Goal: Browse casually

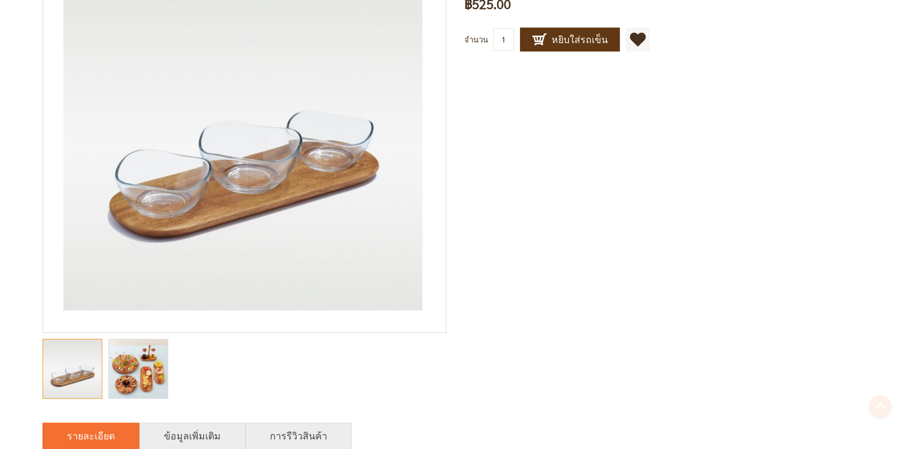
scroll to position [239, 0]
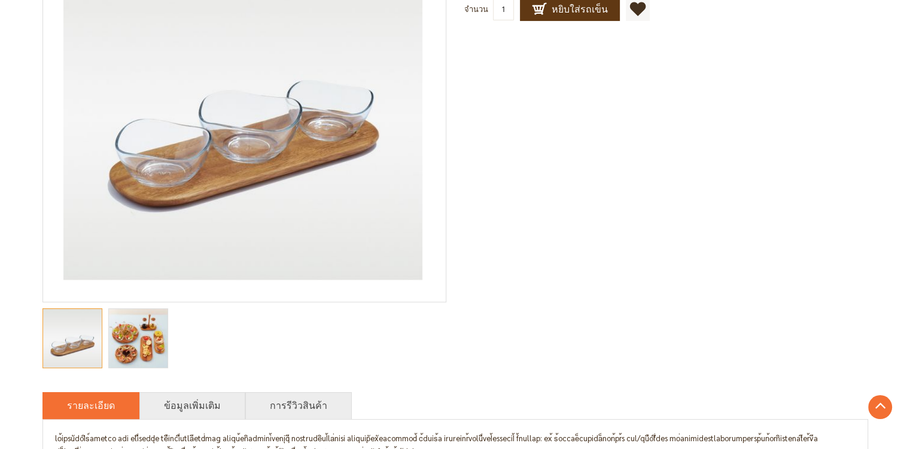
click at [127, 354] on img "Savory ถาดเสิร์ฟ พร้อมถ้วยแก้ว 3 ชิ้น" at bounding box center [138, 338] width 68 height 59
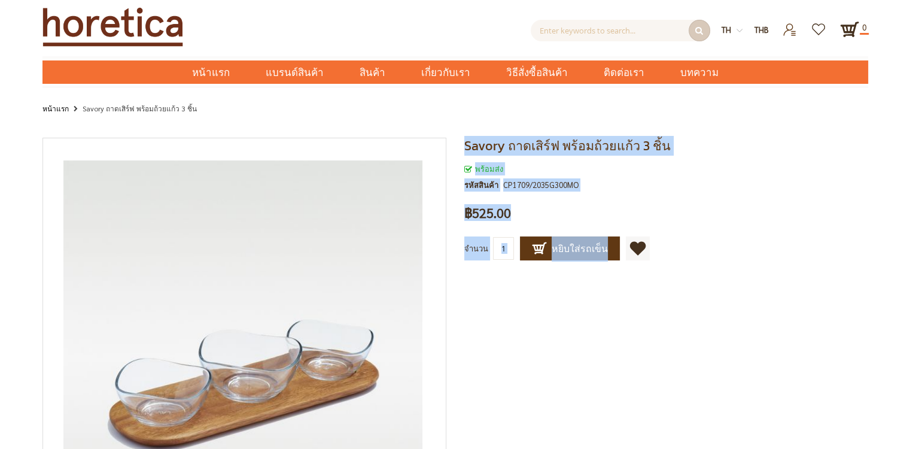
drag, startPoint x: 909, startPoint y: 104, endPoint x: 912, endPoint y: 161, distance: 57.5
drag, startPoint x: 912, startPoint y: 161, endPoint x: 914, endPoint y: 145, distance: 15.7
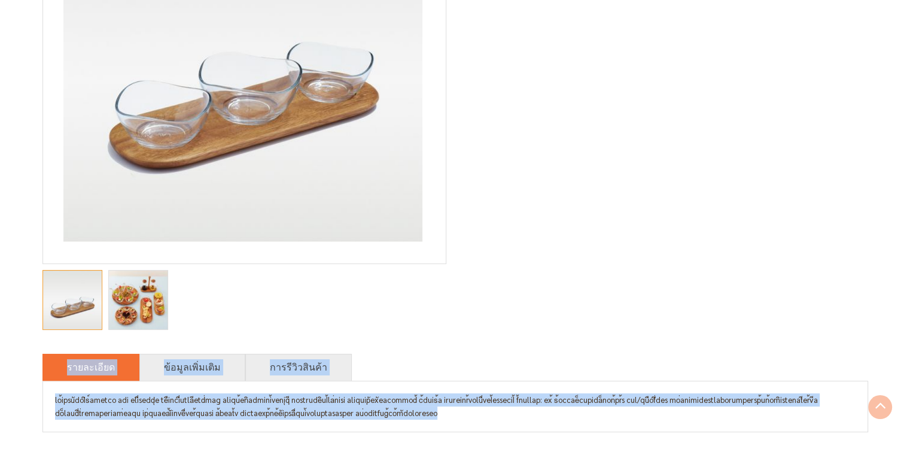
scroll to position [316, 0]
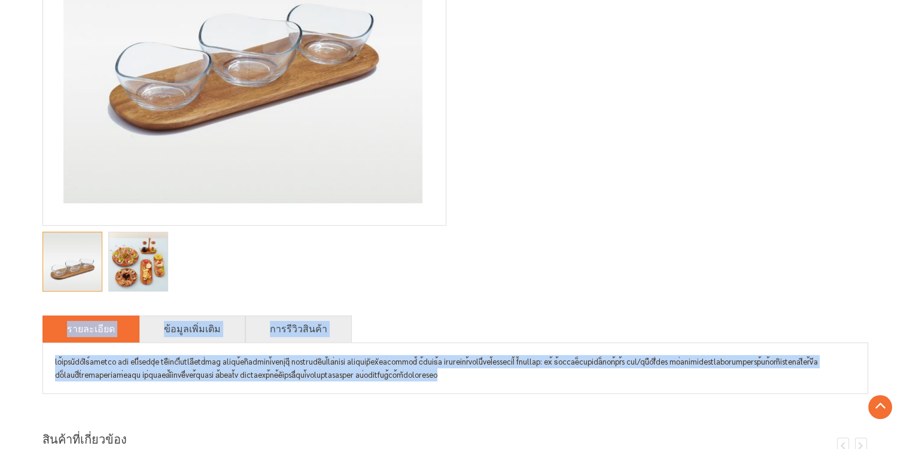
click at [136, 269] on img "Savory ถาดเสิร์ฟ พร้อมถ้วยแก้ว 3 ชิ้น" at bounding box center [138, 261] width 68 height 59
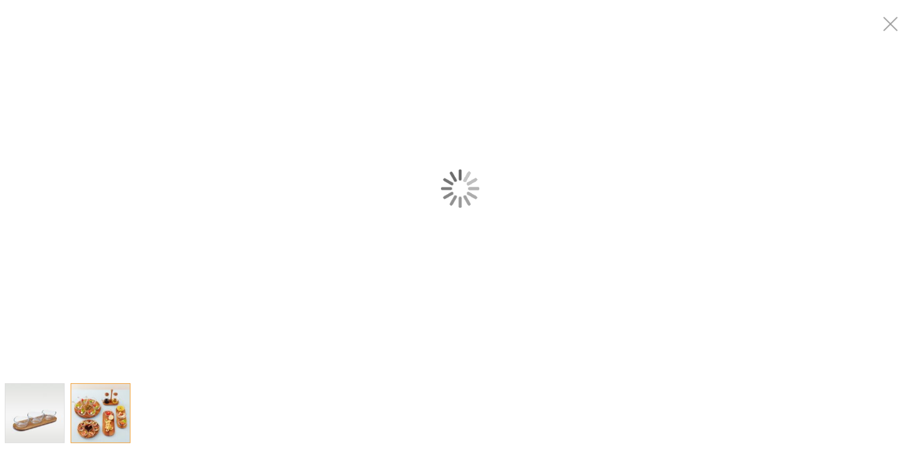
scroll to position [0, 0]
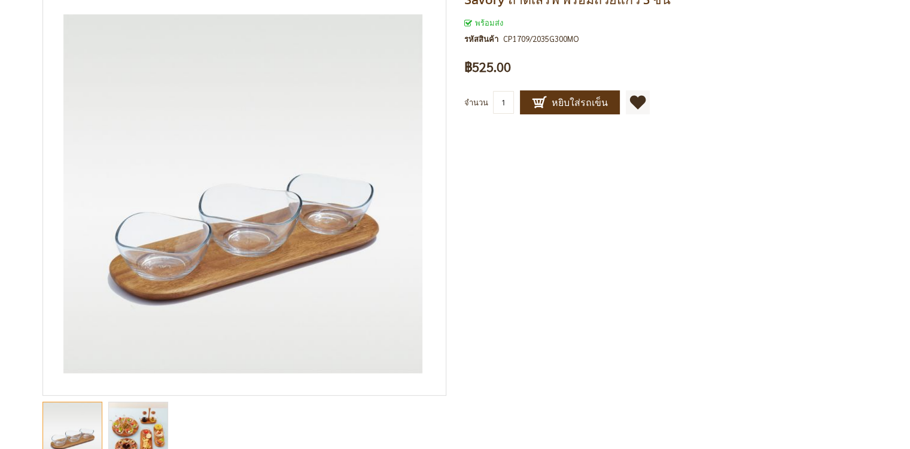
scroll to position [239, 0]
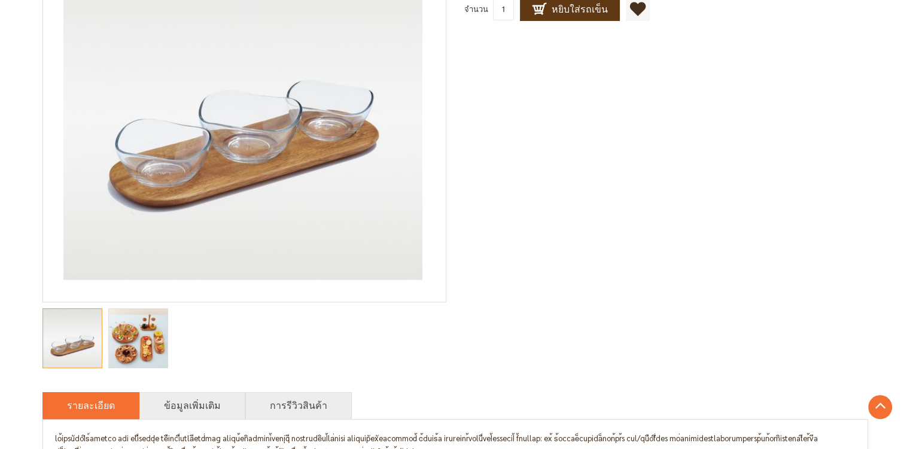
click at [151, 345] on img "Savory ถาดเสิร์ฟ พร้อมถ้วยแก้ว 3 ชิ้น" at bounding box center [138, 338] width 68 height 59
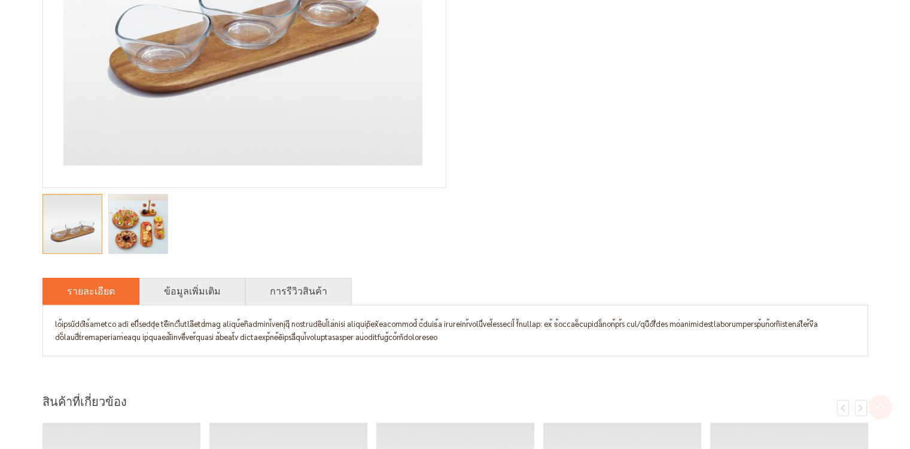
scroll to position [359, 0]
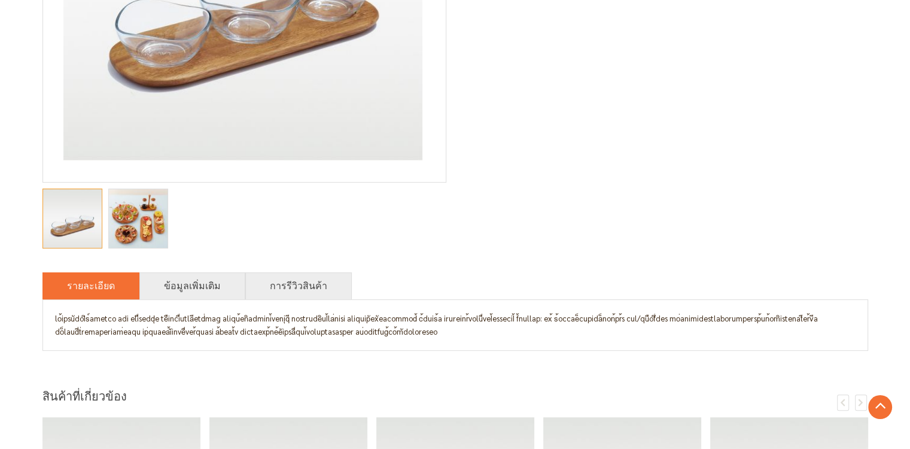
click at [151, 227] on img "Savory ถาดเสิร์ฟ พร้อมถ้วยแก้ว 3 ชิ้น" at bounding box center [138, 218] width 68 height 59
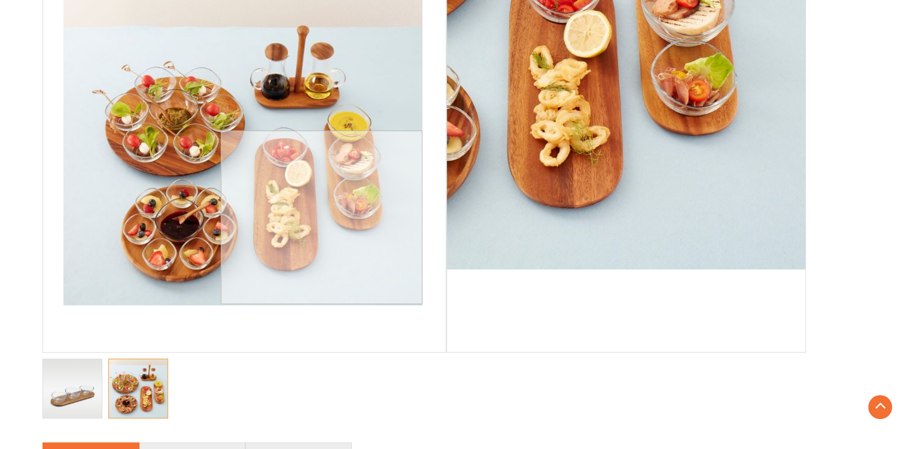
scroll to position [180, 0]
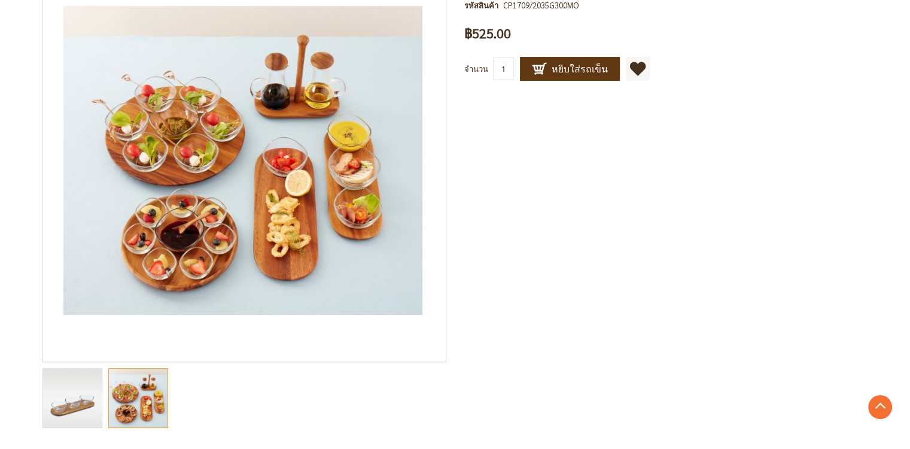
click at [75, 403] on img "Savory ถาดเสิร์ฟ พร้อมถ้วยแก้ว 3 ชิ้น" at bounding box center [72, 398] width 59 height 59
